Goal: Subscribe to service/newsletter

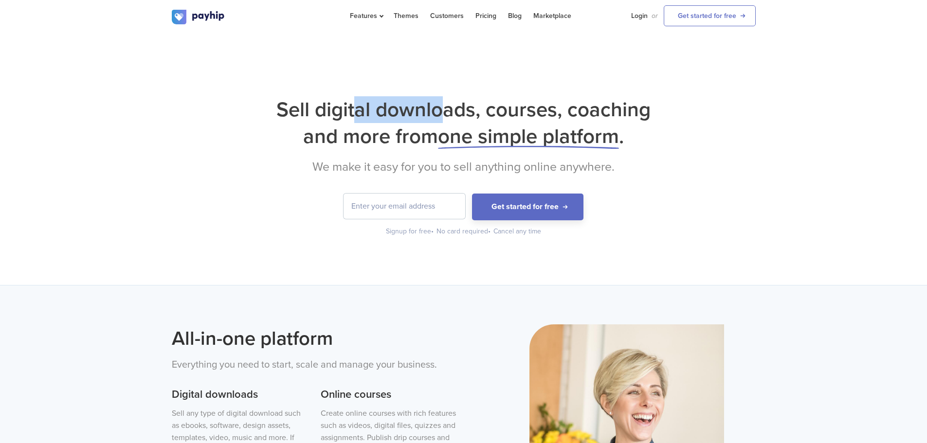
drag, startPoint x: 355, startPoint y: 98, endPoint x: 450, endPoint y: 113, distance: 95.7
click at [443, 112] on h1 "Sell digital downloads, courses, coaching and more from one simple platform ." at bounding box center [464, 123] width 584 height 54
click at [450, 113] on h1 "Sell digital downloads, courses, coaching and more from one simple platform ." at bounding box center [464, 123] width 584 height 54
drag, startPoint x: 310, startPoint y: 103, endPoint x: 439, endPoint y: 110, distance: 129.1
click at [405, 106] on h1 "Sell digital downloads, courses, coaching and more from one simple platform ." at bounding box center [464, 123] width 584 height 54
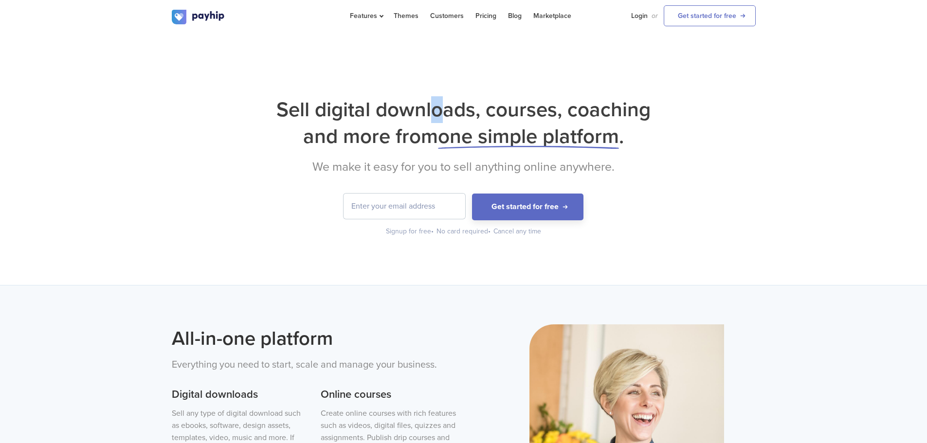
click at [434, 109] on h1 "Sell digital downloads, courses, coaching and more from one simple platform ." at bounding box center [464, 123] width 584 height 54
drag, startPoint x: 312, startPoint y: 109, endPoint x: 468, endPoint y: 112, distance: 155.2
click at [461, 113] on h1 "Sell digital downloads, courses, coaching and more from one simple platform ." at bounding box center [464, 123] width 584 height 54
click at [400, 204] on input "email" at bounding box center [404, 206] width 122 height 25
type input "spcdv"
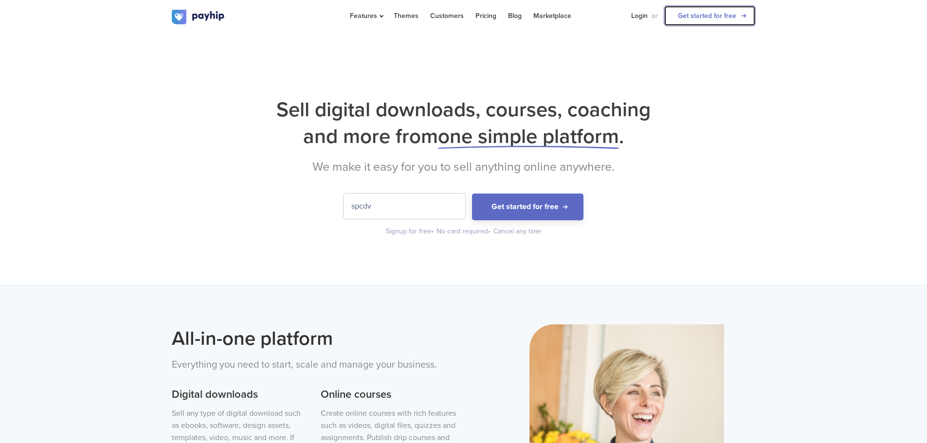
click at [717, 11] on link "Get started for free" at bounding box center [710, 15] width 92 height 21
